Goal: Task Accomplishment & Management: Complete application form

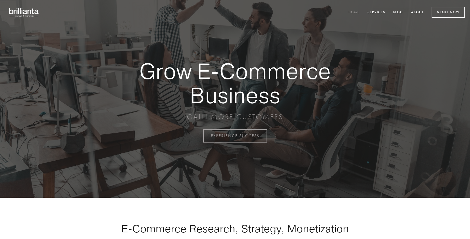
scroll to position [1334, 0]
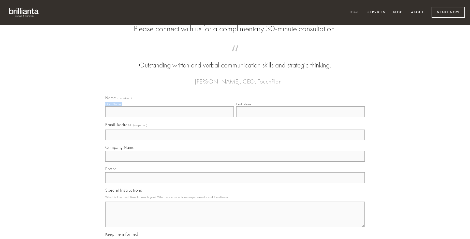
type input "[PERSON_NAME]"
click at [300, 117] on input "Last Name" at bounding box center [300, 111] width 128 height 11
type input "[PERSON_NAME]"
click at [235, 140] on input "Email Address (required)" at bounding box center [234, 134] width 259 height 11
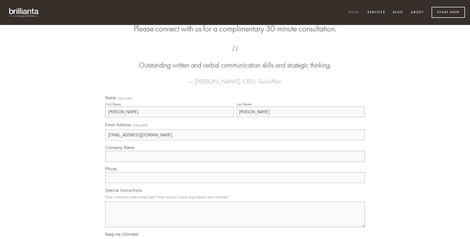
type input "[EMAIL_ADDRESS][DOMAIN_NAME]"
click at [235, 162] on input "Company Name" at bounding box center [234, 156] width 259 height 11
type input "[MEDICAL_DATA]"
click at [235, 183] on input "text" at bounding box center [234, 177] width 259 height 11
click at [235, 219] on textarea "Special Instructions" at bounding box center [234, 213] width 259 height 25
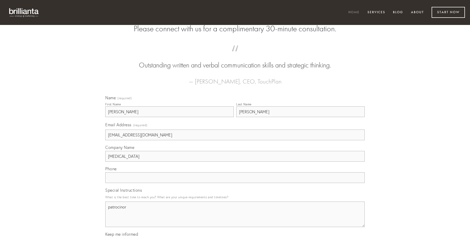
type textarea "patrocinor"
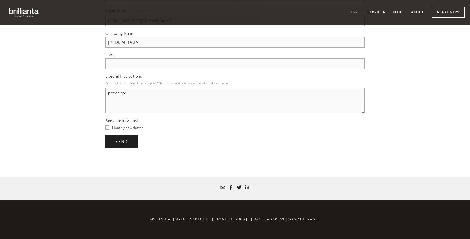
click at [122, 141] on span "send" at bounding box center [122, 141] width 12 height 5
